Goal: Transaction & Acquisition: Purchase product/service

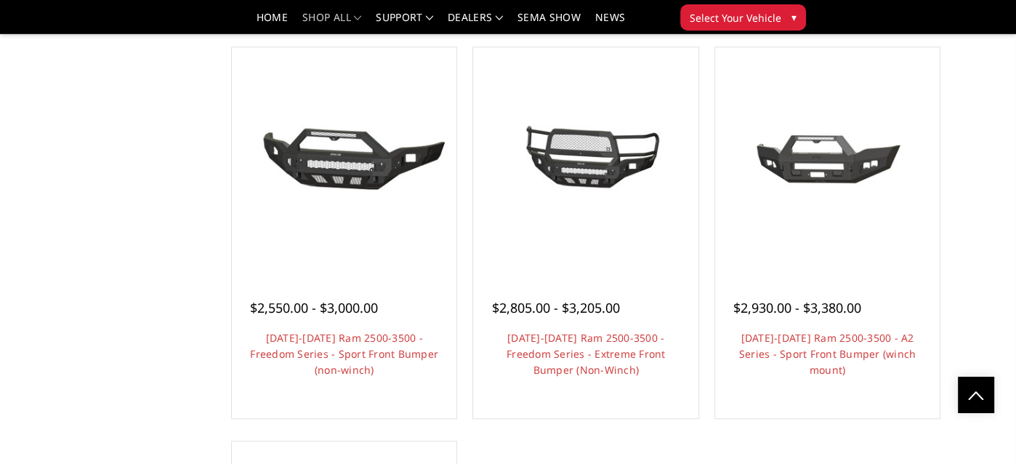
scroll to position [945, 0]
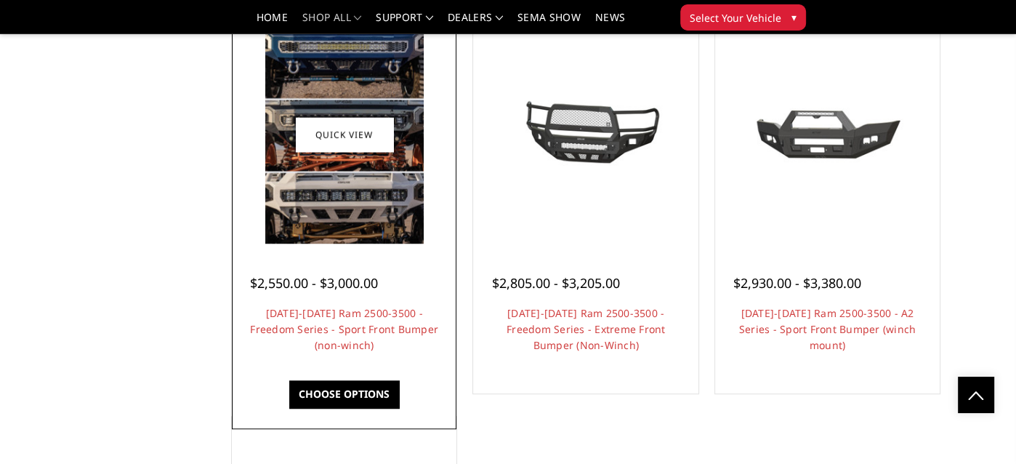
click at [371, 164] on img at bounding box center [344, 134] width 158 height 217
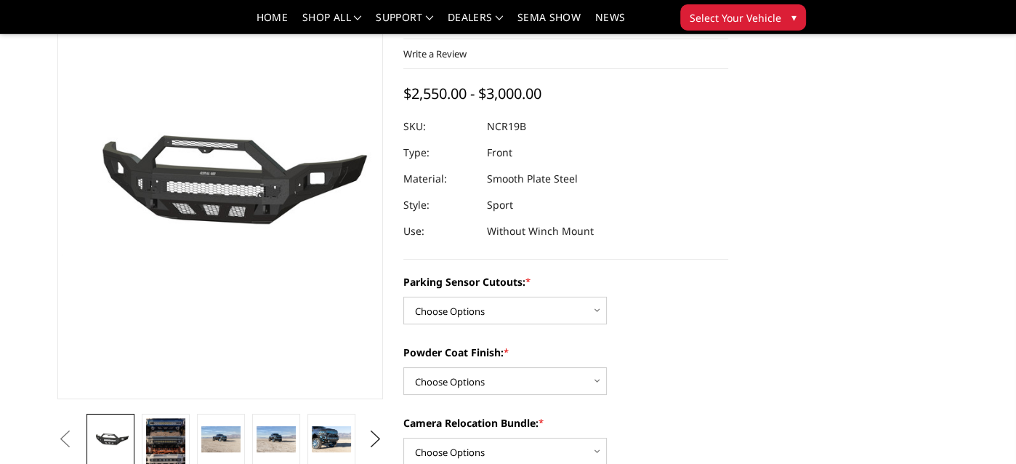
scroll to position [145, 0]
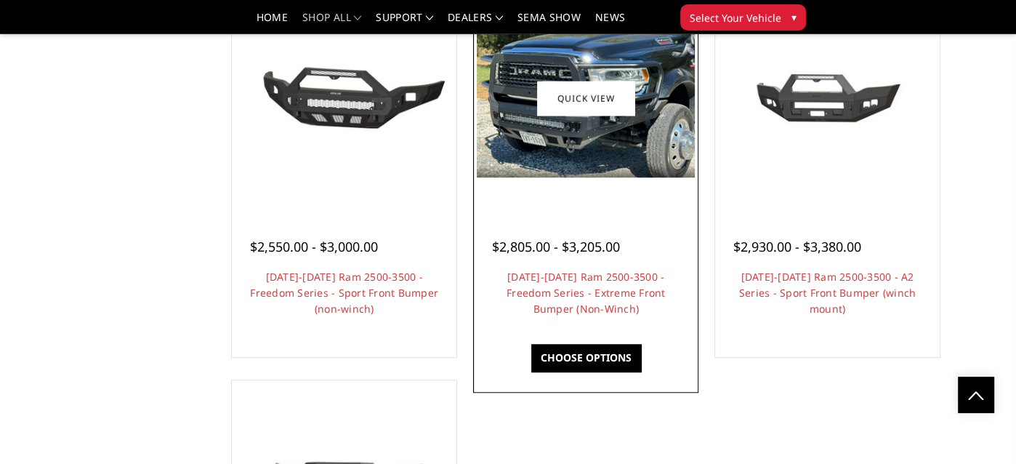
scroll to position [945, 0]
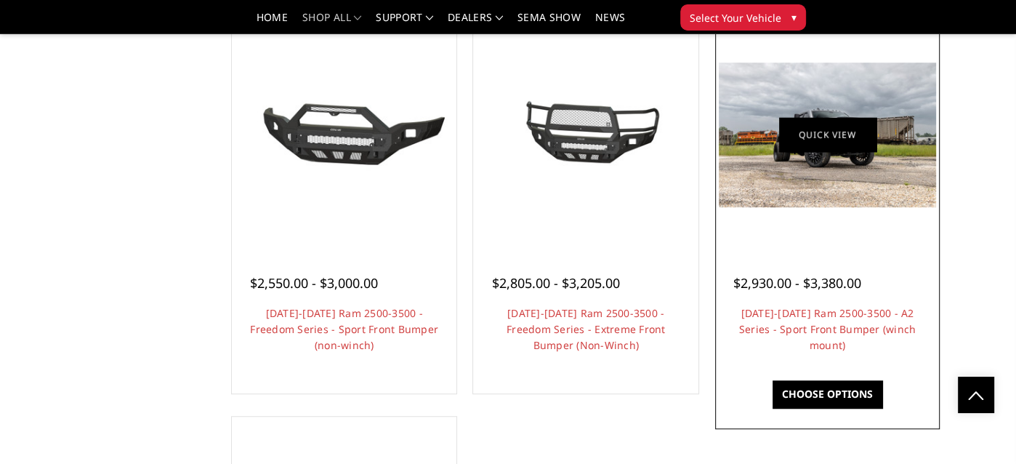
click at [845, 144] on link "Quick view" at bounding box center [827, 135] width 97 height 34
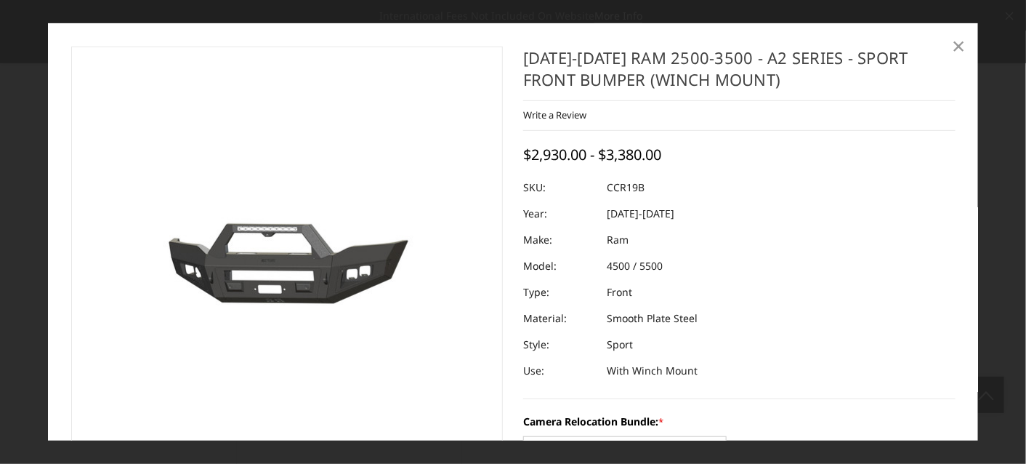
click at [960, 48] on span "×" at bounding box center [959, 45] width 13 height 31
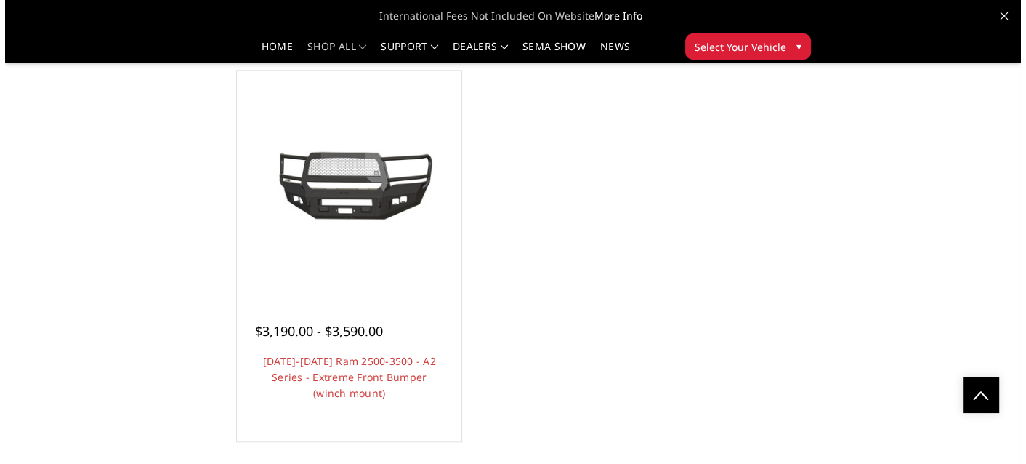
scroll to position [1308, 0]
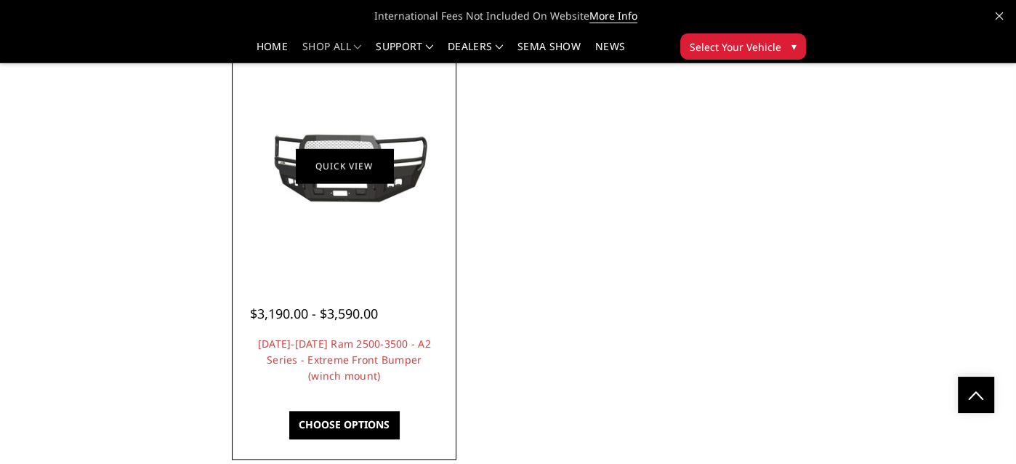
click at [345, 166] on link "Quick view" at bounding box center [344, 165] width 97 height 34
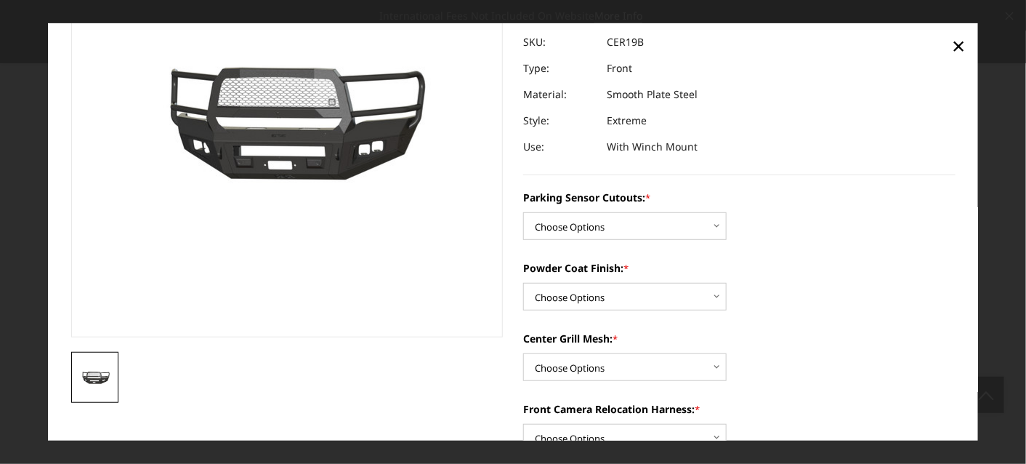
scroll to position [218, 0]
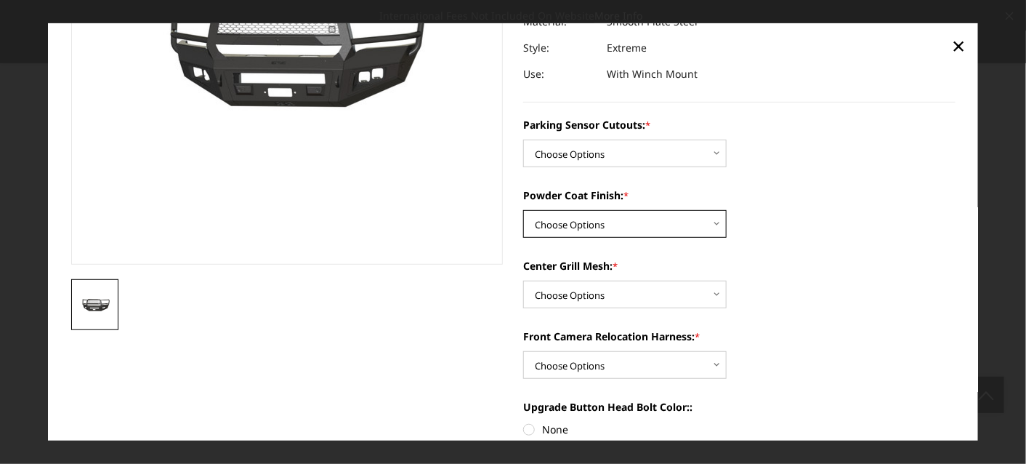
click at [711, 222] on select "Choose Options Bare Metal Textured Black Powder Coat" at bounding box center [624, 224] width 203 height 28
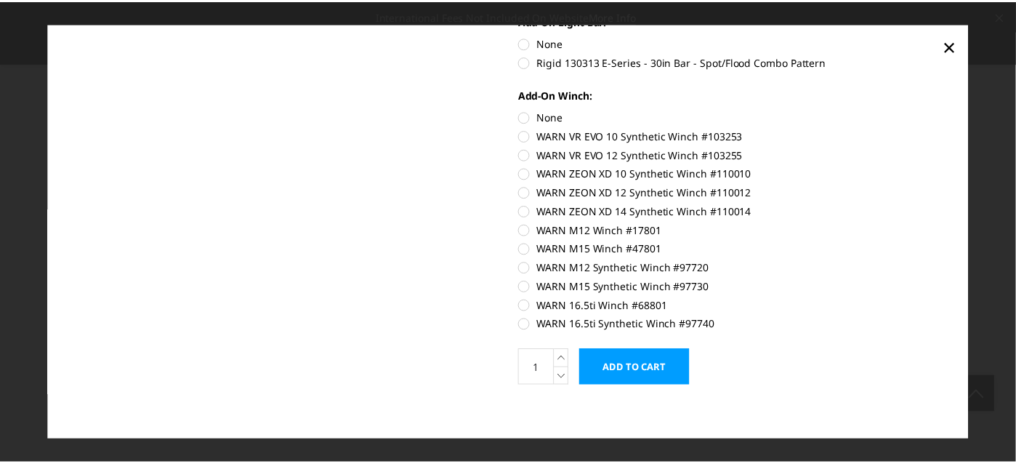
scroll to position [887, 0]
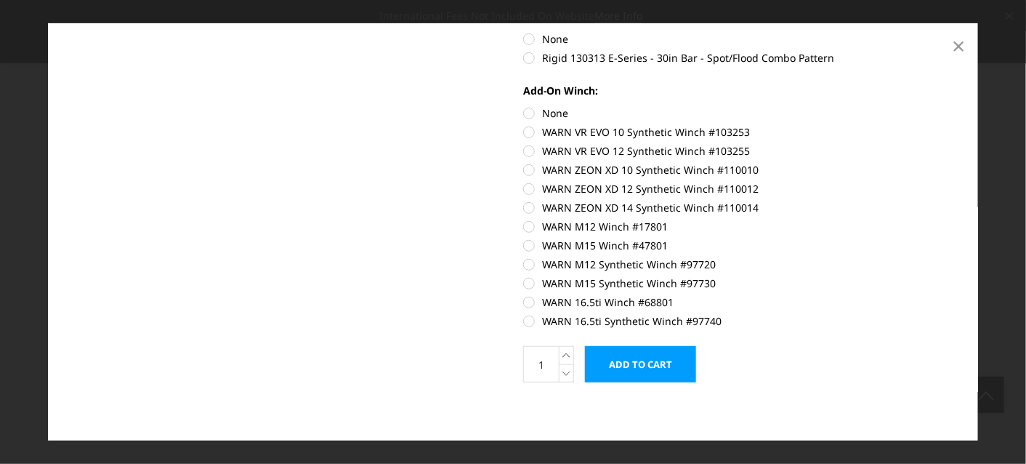
click at [958, 42] on span "×" at bounding box center [959, 45] width 13 height 31
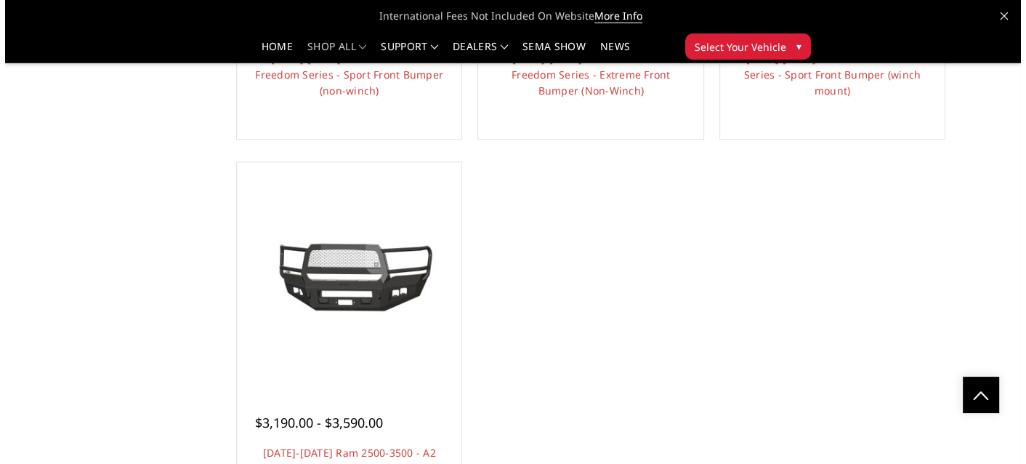
scroll to position [1235, 0]
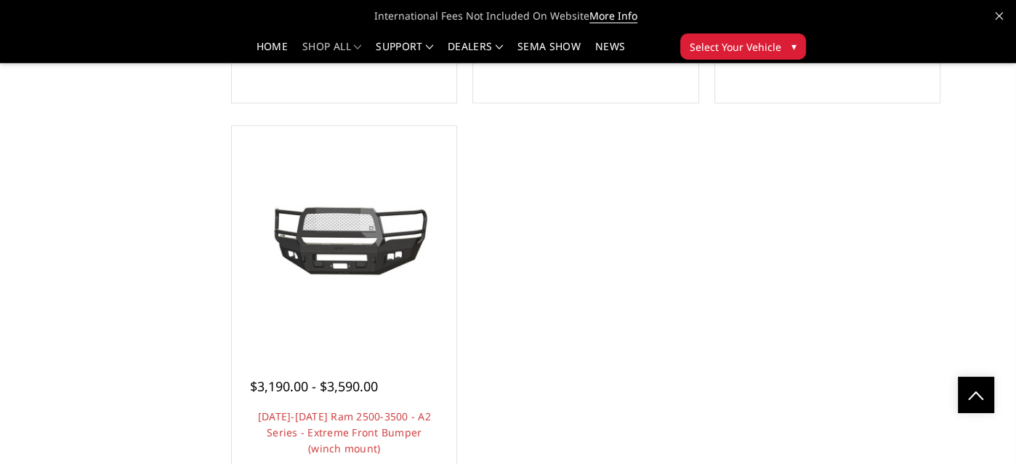
click at [341, 243] on link "Quick view" at bounding box center [344, 260] width 97 height 34
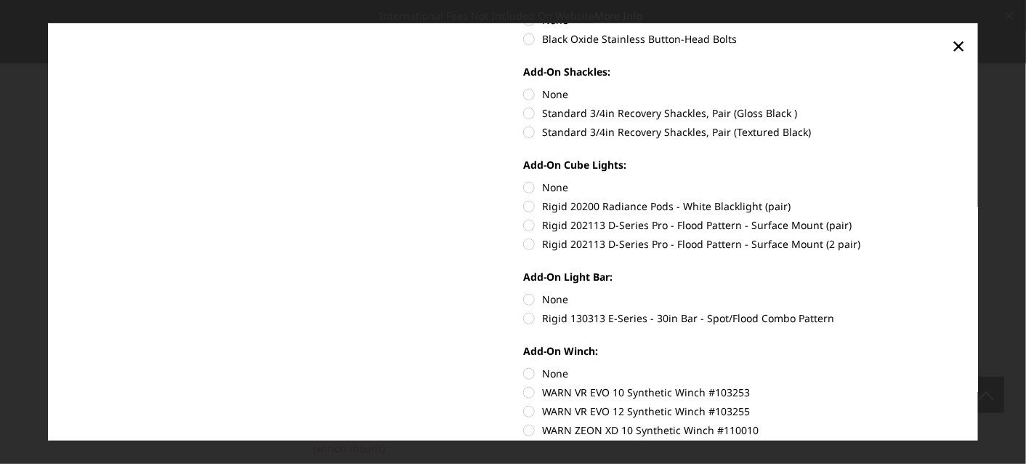
scroll to position [654, 0]
